Goal: Information Seeking & Learning: Learn about a topic

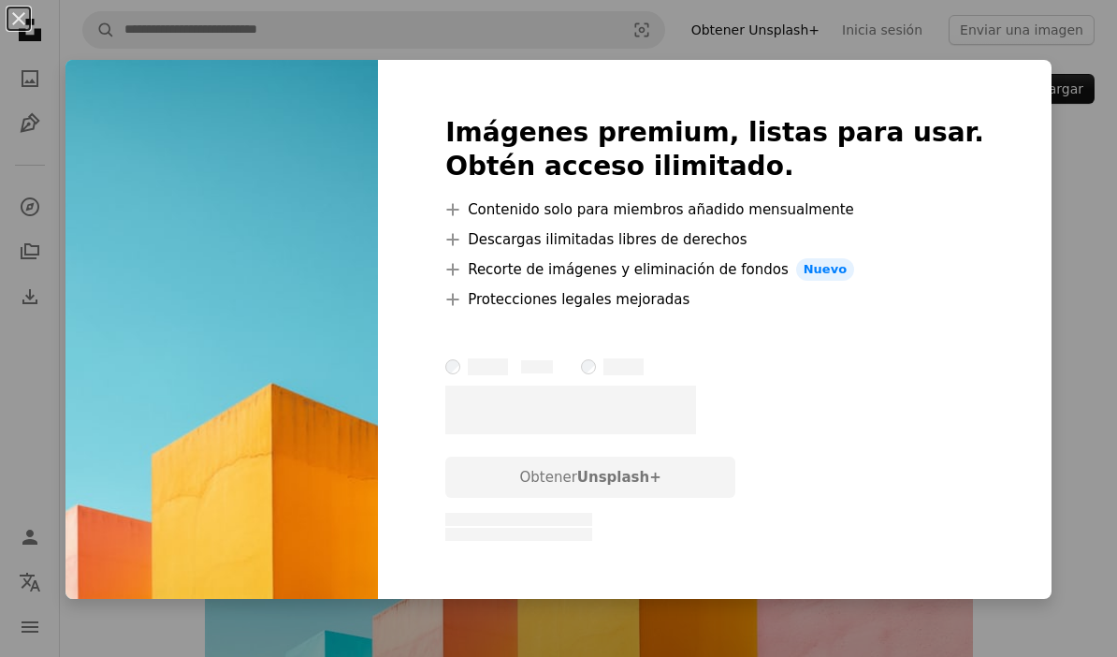
scroll to position [98, 0]
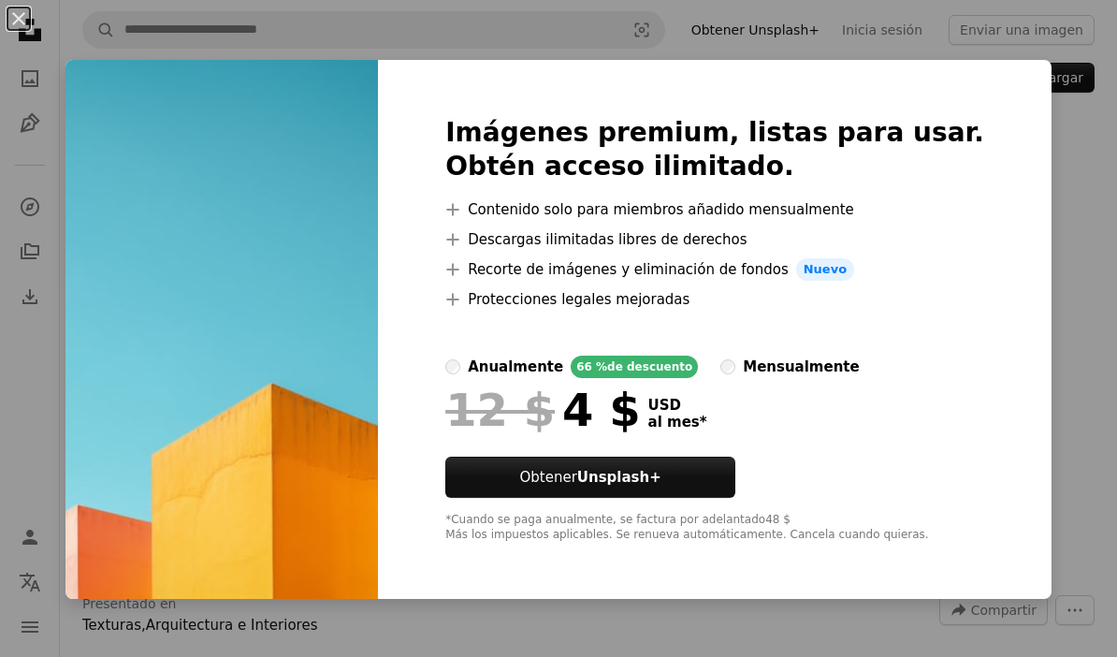
click at [1082, 403] on div "An X shape Imágenes premium, listas para usar. Obtén acceso ilimitado. A plus s…" at bounding box center [558, 328] width 1117 height 657
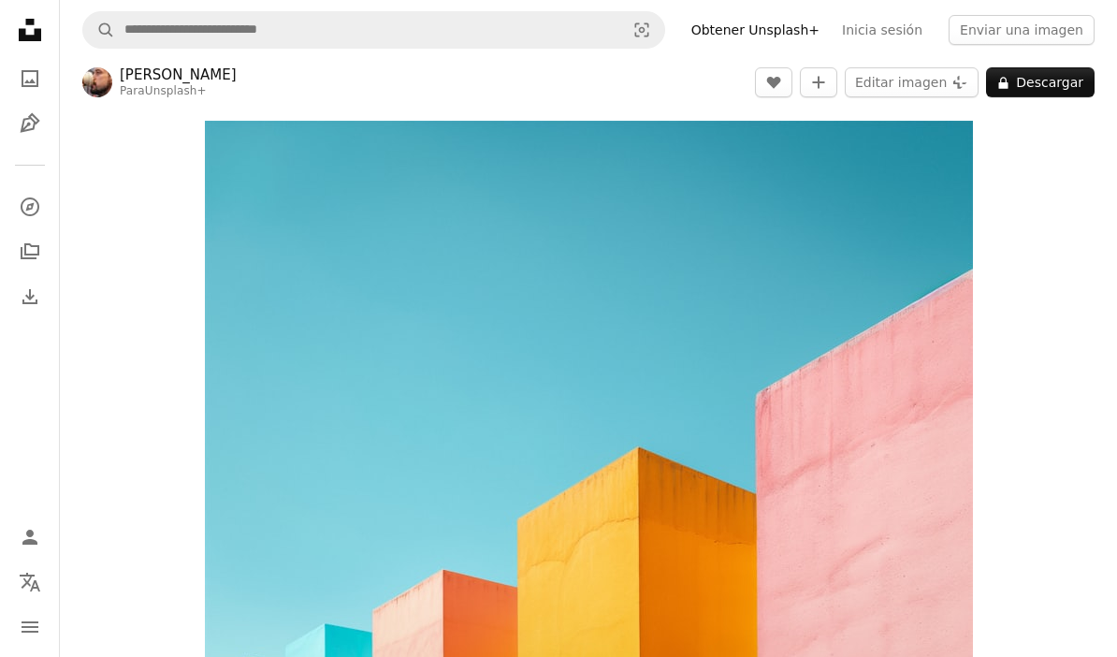
scroll to position [0, 0]
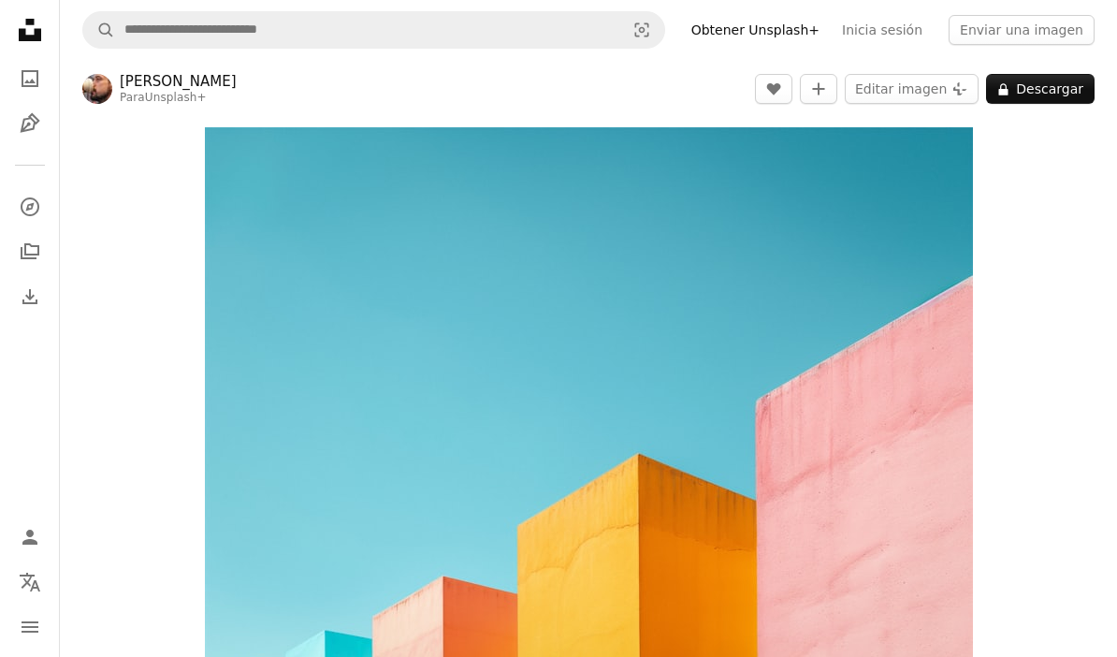
click at [71, 23] on nav "A magnifying glass Visual search Obtener Unsplash+ Inicia sesión Enviar una ima…" at bounding box center [588, 30] width 1057 height 60
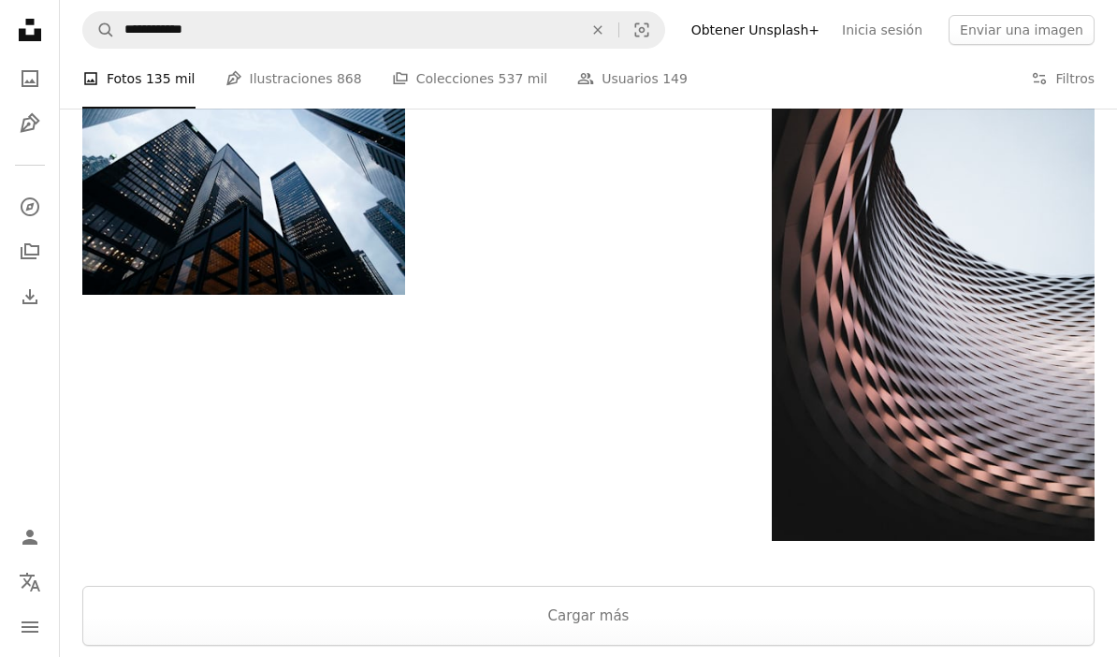
scroll to position [2728, 0]
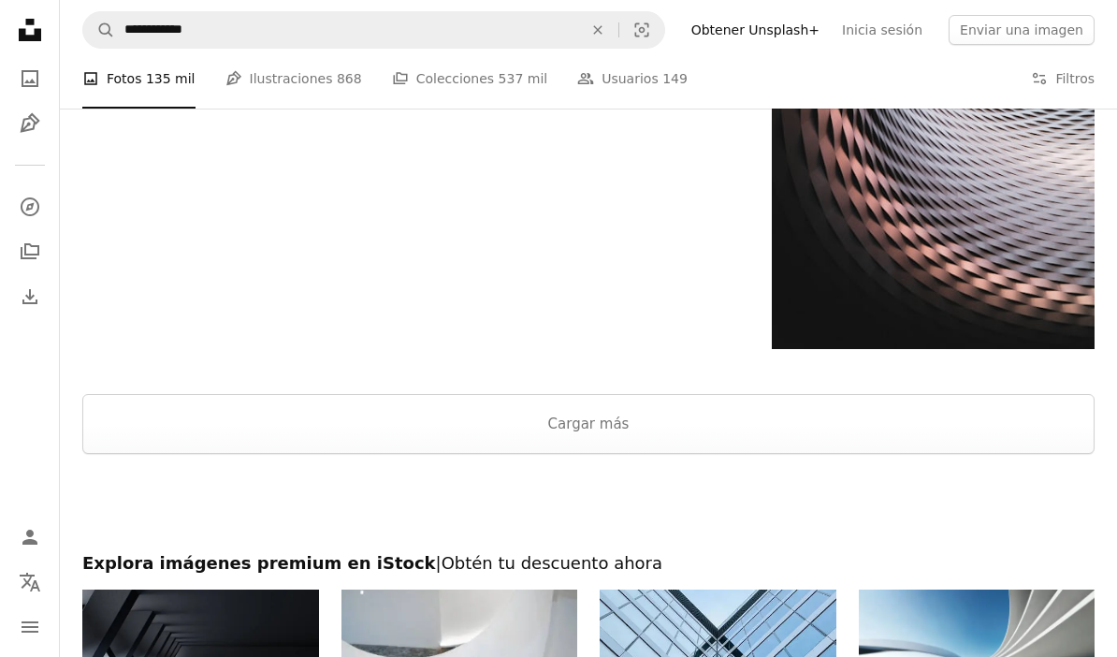
click at [1034, 405] on button "Cargar más" at bounding box center [588, 424] width 1012 height 60
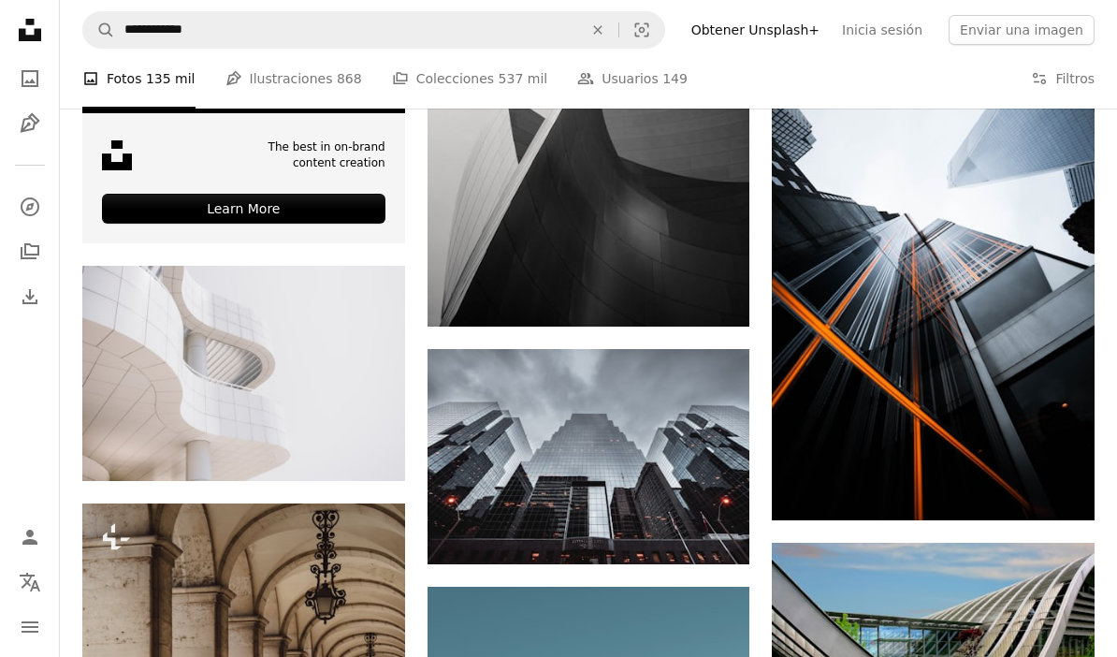
scroll to position [3303, 0]
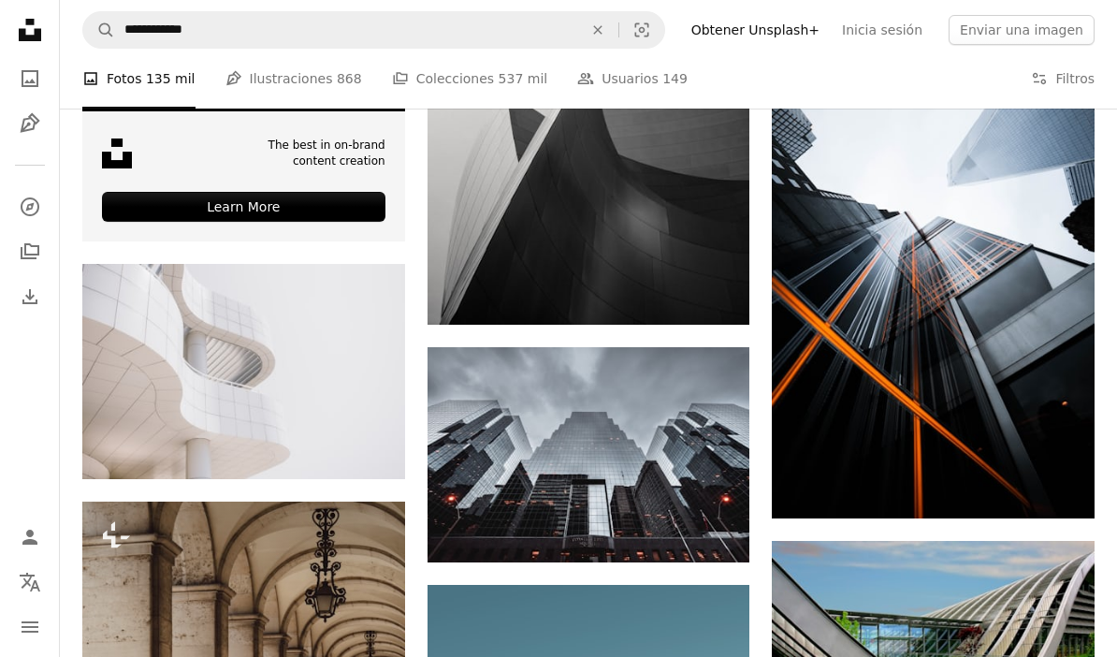
click at [1026, 84] on div "A photo Fotos 135 mil Pen Tool Ilustraciones 868 A stack of folders Colecciones…" at bounding box center [588, 79] width 1012 height 60
click at [1056, 75] on button "Filters Filtros" at bounding box center [1063, 79] width 64 height 60
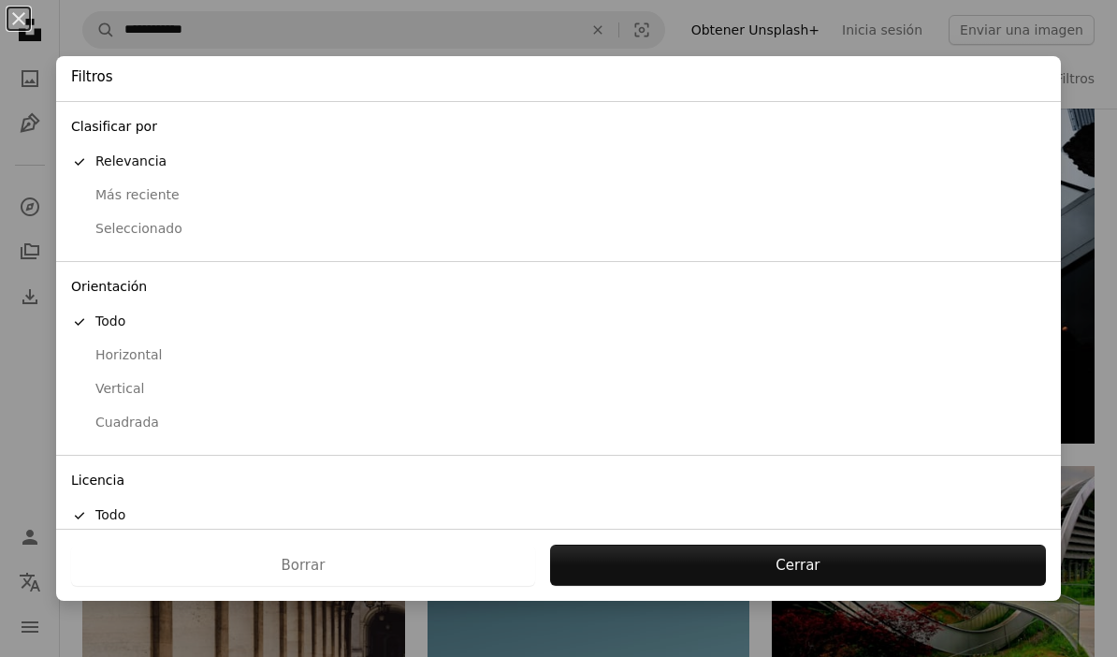
click at [187, 413] on div "Cuadrada" at bounding box center [558, 422] width 975 height 19
click at [153, 349] on div "Horizontal" at bounding box center [558, 355] width 975 height 19
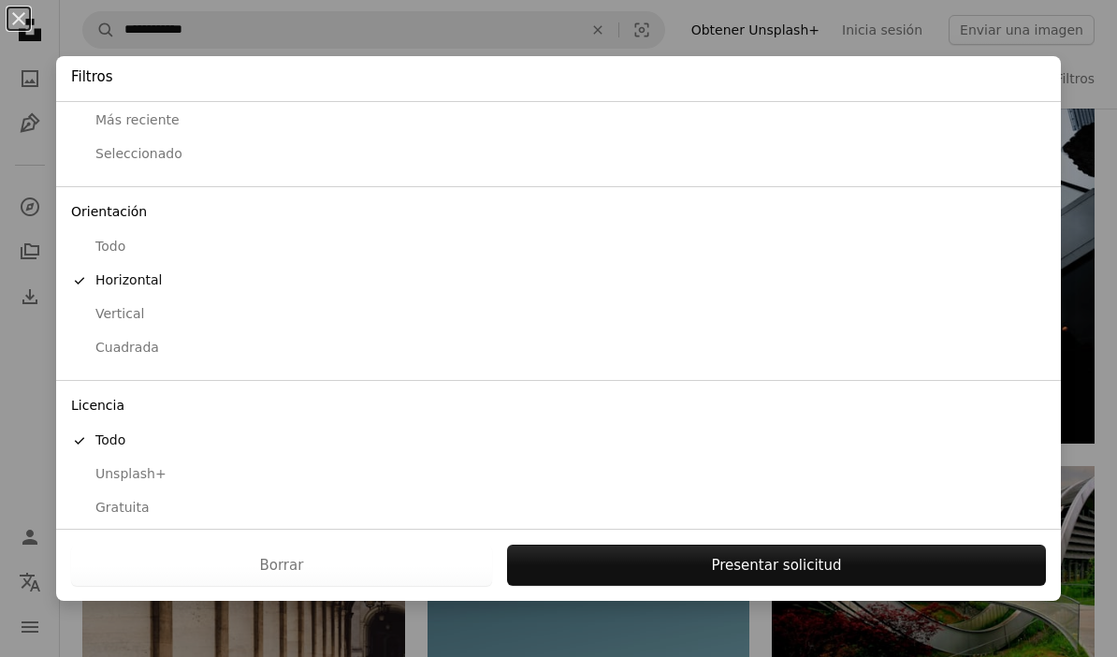
scroll to position [74, 0]
click at [150, 499] on div "Gratuita" at bounding box center [558, 508] width 975 height 19
click at [862, 566] on button "Presentar solicitud" at bounding box center [776, 564] width 539 height 41
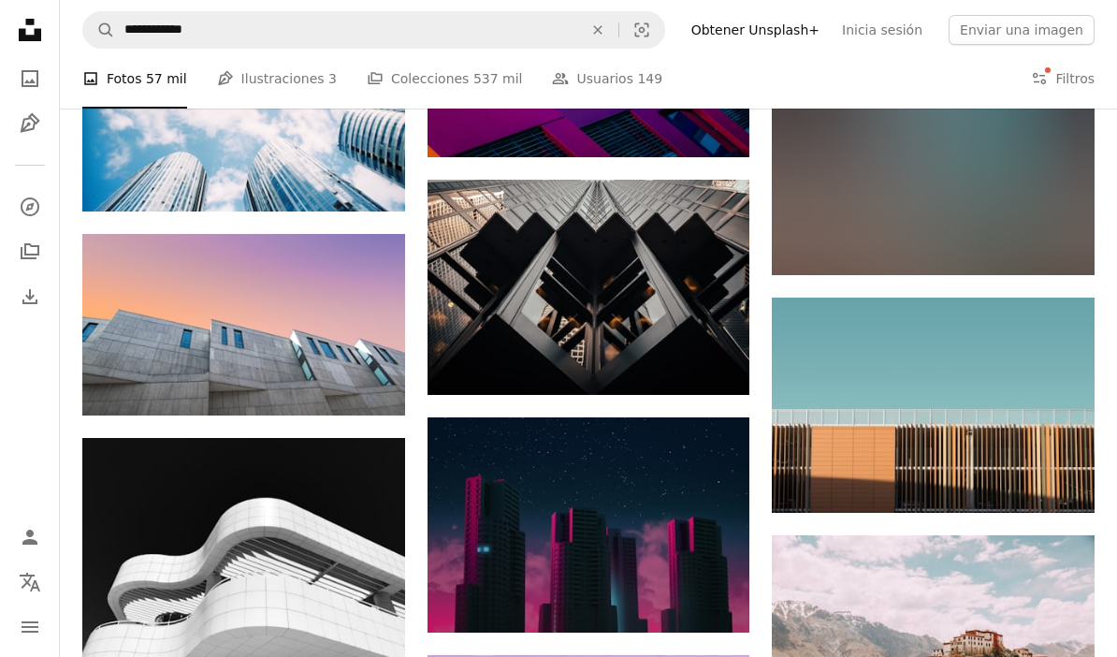
scroll to position [16336, 0]
